Goal: Transaction & Acquisition: Purchase product/service

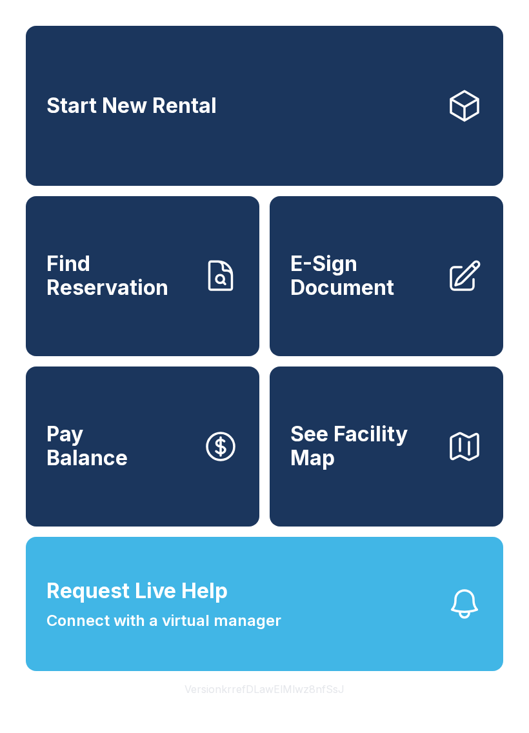
click at [267, 625] on span "Request Live Help Connect with a virtual manager" at bounding box center [163, 604] width 235 height 57
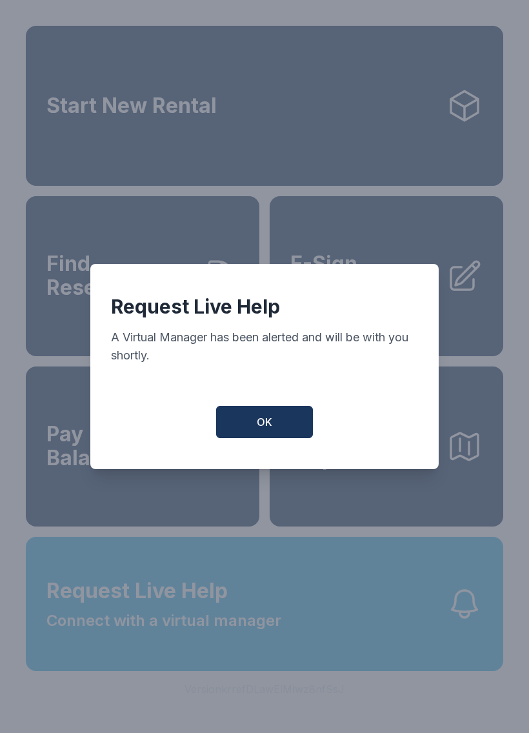
click at [274, 433] on button "OK" at bounding box center [264, 422] width 97 height 32
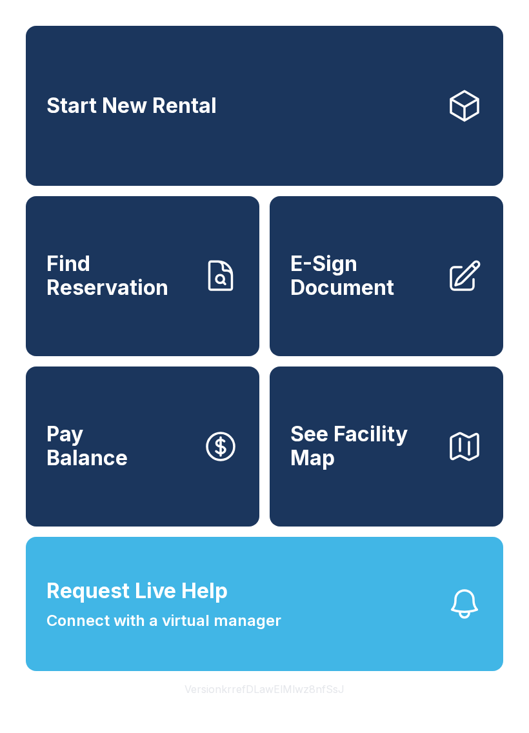
click at [274, 432] on button "OK" at bounding box center [265, 419] width 92 height 31
click at [463, 121] on icon at bounding box center [464, 106] width 27 height 30
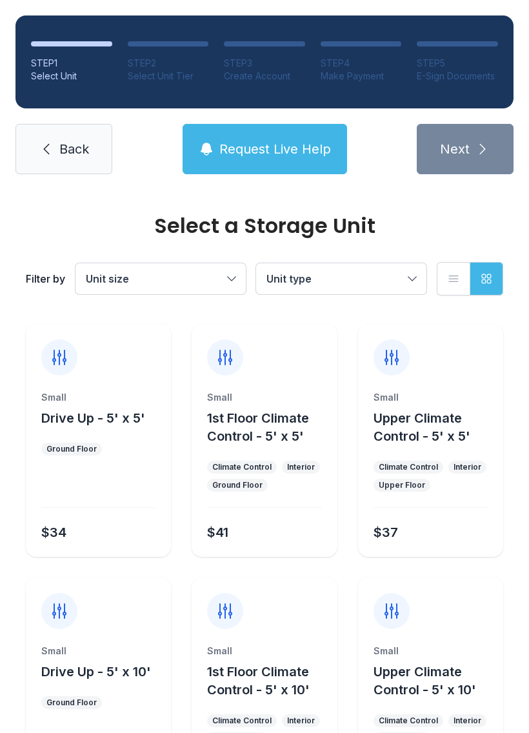
click at [235, 280] on button "Unit size" at bounding box center [161, 278] width 170 height 31
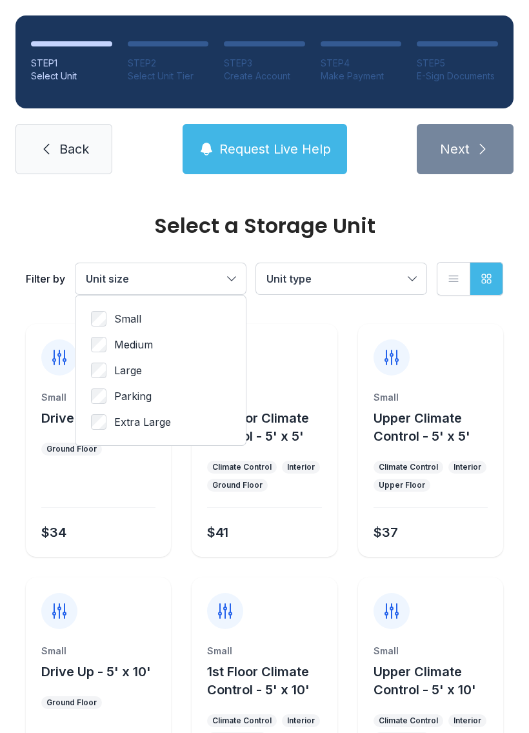
click at [108, 338] on label "Medium" at bounding box center [160, 344] width 139 height 15
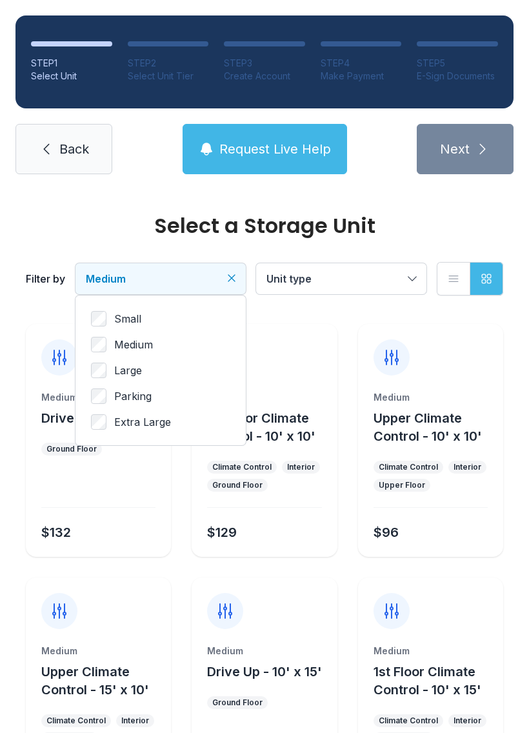
click at [232, 274] on icon "Clear filters" at bounding box center [231, 278] width 13 height 13
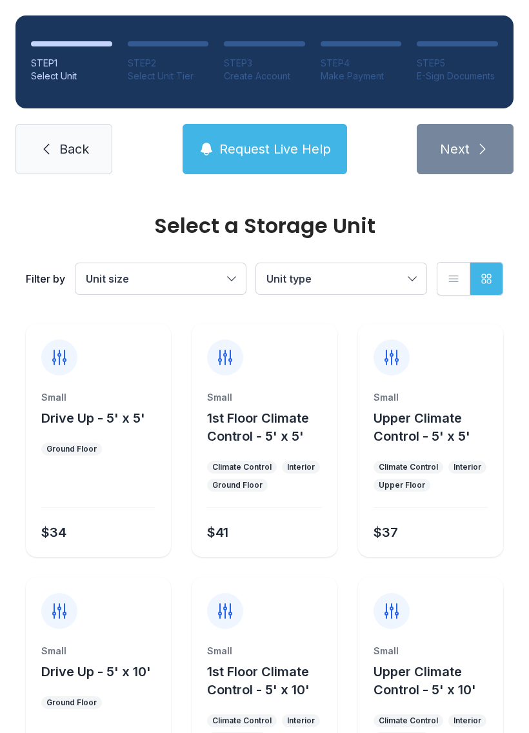
click at [32, 141] on link "Back" at bounding box center [63, 149] width 97 height 50
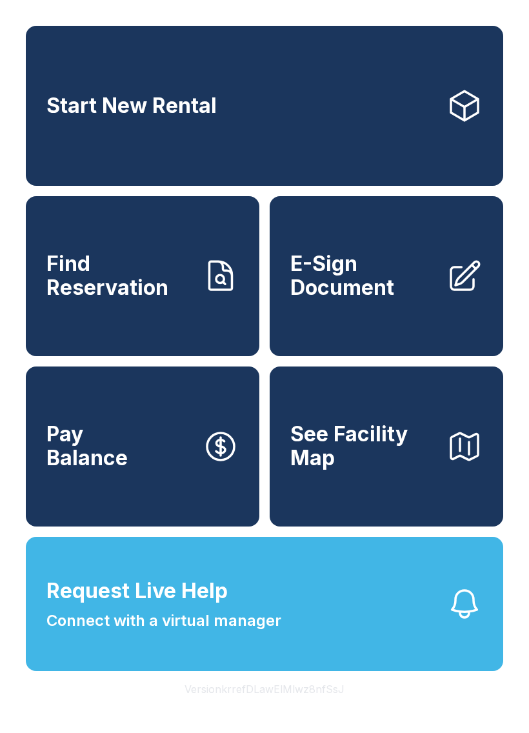
click at [464, 104] on icon at bounding box center [465, 106] width 36 height 36
